Goal: Contribute content: Add original content to the website for others to see

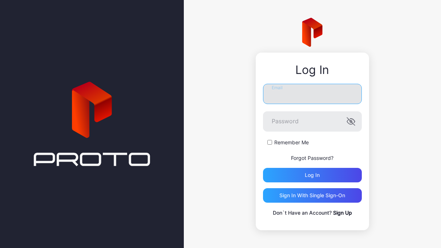
click at [315, 98] on input "Email" at bounding box center [312, 94] width 99 height 20
type input "**********"
click at [295, 143] on label "Remember Me" at bounding box center [291, 142] width 35 height 7
click at [351, 121] on icon "button" at bounding box center [350, 122] width 1 height 2
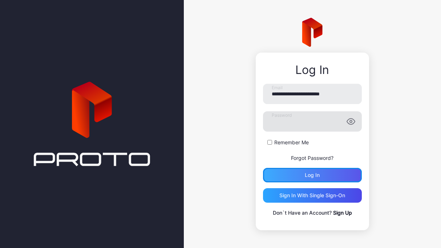
click at [301, 176] on div "Log in" at bounding box center [312, 175] width 99 height 15
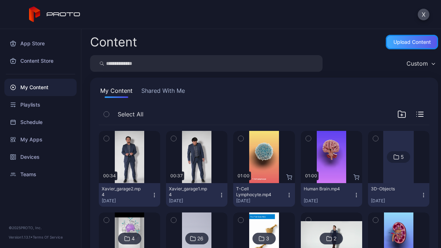
click at [394, 46] on div "Upload Content" at bounding box center [412, 42] width 52 height 15
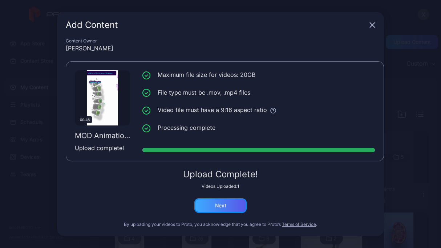
click at [205, 205] on div "Next" at bounding box center [220, 206] width 52 height 15
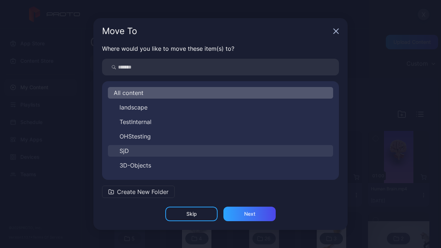
click at [144, 148] on button "SjD" at bounding box center [220, 151] width 225 height 12
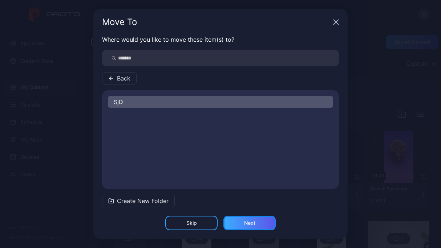
click at [242, 223] on div "Next" at bounding box center [249, 223] width 52 height 15
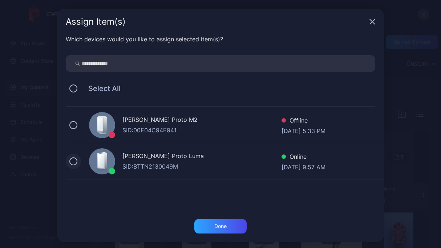
click at [69, 159] on button at bounding box center [73, 162] width 8 height 8
click at [203, 221] on div "Done" at bounding box center [220, 226] width 52 height 15
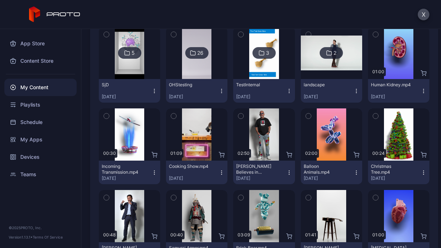
scroll to position [181, 0]
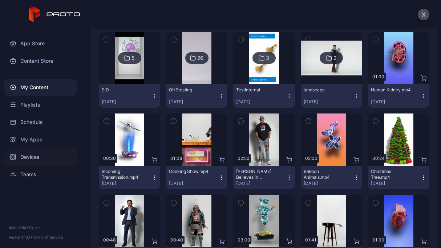
click at [29, 154] on div "Devices" at bounding box center [40, 157] width 72 height 17
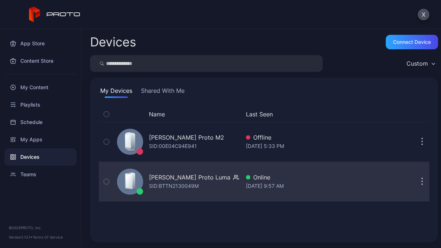
click at [171, 178] on div "[PERSON_NAME] Proto Luma" at bounding box center [189, 177] width 81 height 9
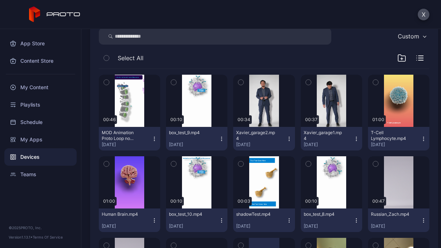
scroll to position [108, 0]
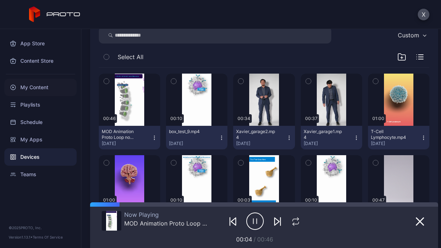
click at [29, 85] on div "My Content" at bounding box center [40, 87] width 72 height 17
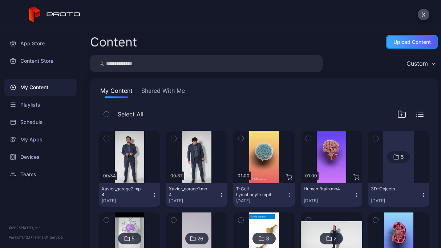
click at [393, 42] on div "Upload Content" at bounding box center [411, 42] width 37 height 6
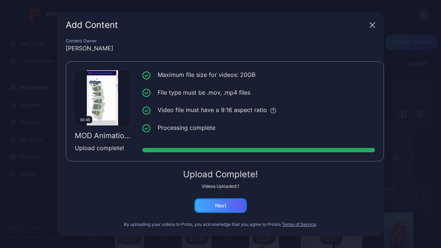
click at [204, 203] on div "Next" at bounding box center [220, 206] width 52 height 15
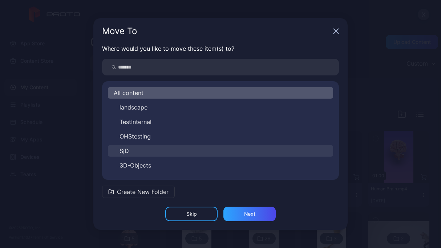
click at [147, 153] on button "SjD" at bounding box center [220, 151] width 225 height 12
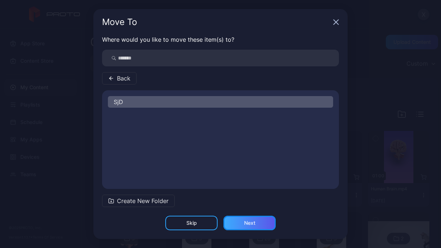
click at [252, 222] on div "Next" at bounding box center [249, 223] width 11 height 6
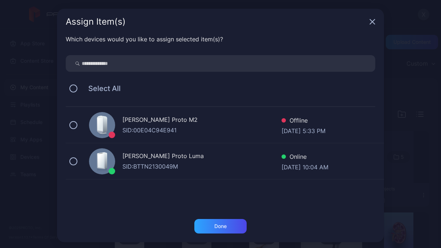
click at [163, 162] on div "[PERSON_NAME] Proto Luma" at bounding box center [201, 157] width 159 height 11
click at [203, 228] on div "Done" at bounding box center [220, 226] width 52 height 15
